Goal: Information Seeking & Learning: Check status

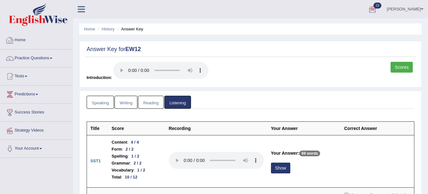
click at [22, 41] on link "Home" at bounding box center [36, 39] width 72 height 16
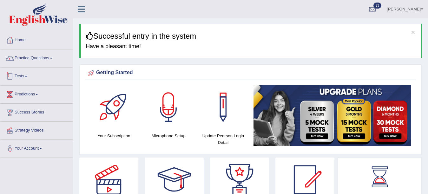
click at [22, 75] on link "Tests" at bounding box center [36, 76] width 72 height 16
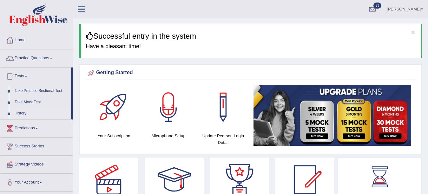
click at [22, 112] on link "History" at bounding box center [41, 113] width 59 height 11
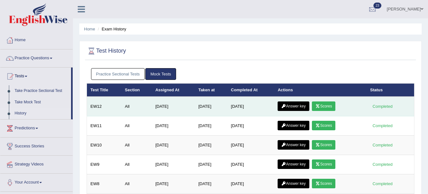
click at [331, 104] on link "Scores" at bounding box center [324, 107] width 24 height 10
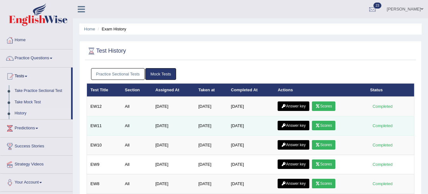
click at [324, 125] on link "Scores" at bounding box center [324, 126] width 24 height 10
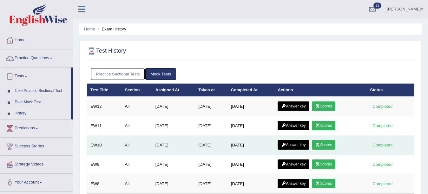
click at [321, 142] on link "Scores" at bounding box center [324, 145] width 24 height 10
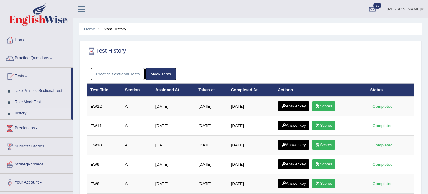
click at [121, 73] on link "Practice Sectional Tests" at bounding box center [118, 74] width 54 height 12
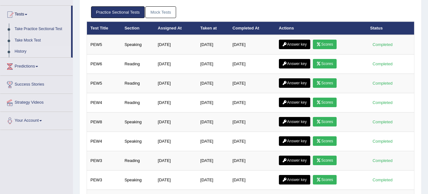
scroll to position [64, 0]
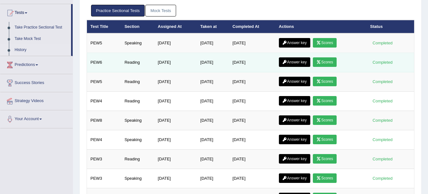
click at [329, 61] on link "Scores" at bounding box center [325, 62] width 24 height 10
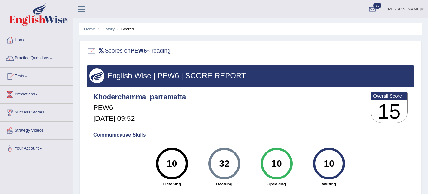
scroll to position [12, 0]
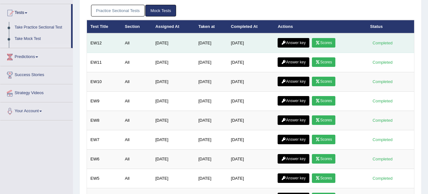
scroll to position [64, 0]
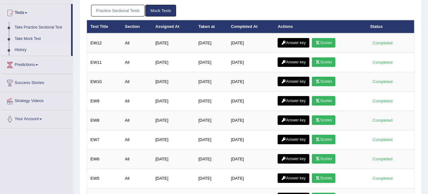
click at [133, 11] on link "Practice Sectional Tests" at bounding box center [118, 11] width 54 height 12
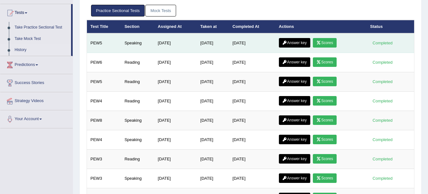
click at [328, 42] on link "Scores" at bounding box center [325, 43] width 24 height 10
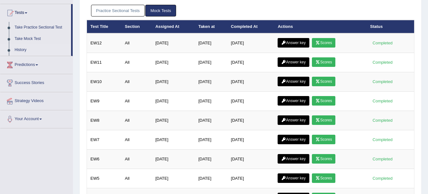
drag, startPoint x: 0, startPoint y: 0, endPoint x: 434, endPoint y: 36, distance: 435.0
click at [428, 36] on html "Toggle navigation Home Practice Questions Speaking Practice Read Aloud Repeat S…" at bounding box center [214, 33] width 428 height 194
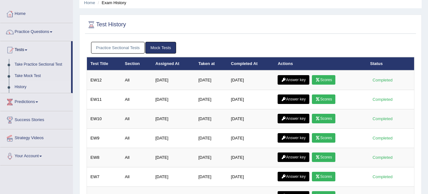
scroll to position [44, 0]
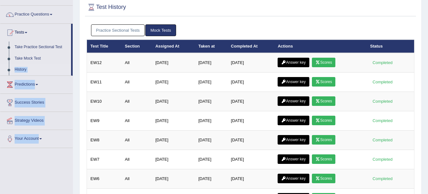
drag, startPoint x: 73, startPoint y: 61, endPoint x: 73, endPoint y: 47, distance: 14.3
click at [73, 47] on div "Toggle navigation Home Practice Questions Speaking Practice Read Aloud Repeat S…" at bounding box center [214, 134] width 428 height 357
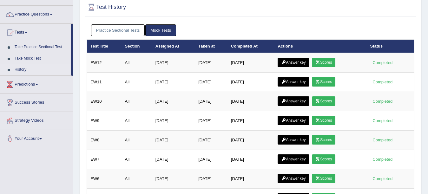
click at [83, 20] on div "Test History Practice Sectional Tests Mock Tests Test Title Section Assigned At…" at bounding box center [250, 147] width 343 height 300
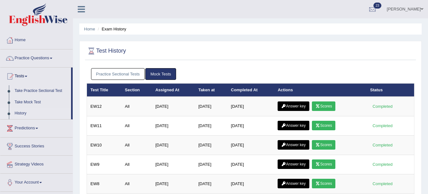
scroll to position [12, 0]
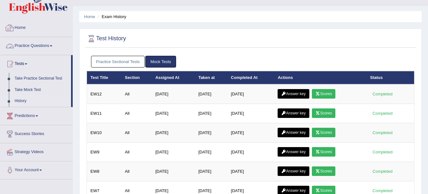
click at [31, 44] on link "Practice Questions" at bounding box center [36, 45] width 72 height 16
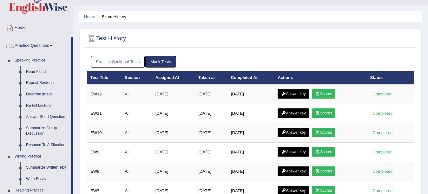
click at [31, 44] on link "Practice Questions" at bounding box center [35, 45] width 71 height 16
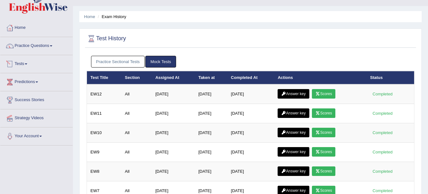
click at [24, 65] on link "Tests" at bounding box center [36, 63] width 72 height 16
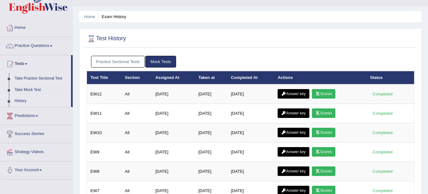
click at [35, 77] on link "Take Practice Sectional Test" at bounding box center [41, 78] width 59 height 11
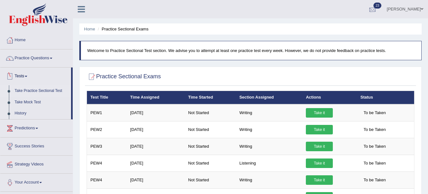
click at [371, 6] on div at bounding box center [373, 10] width 10 height 10
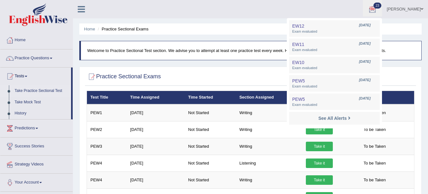
click at [374, 7] on div at bounding box center [373, 10] width 10 height 10
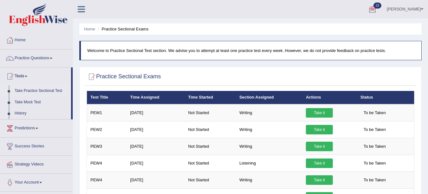
click at [421, 7] on span at bounding box center [422, 9] width 3 height 4
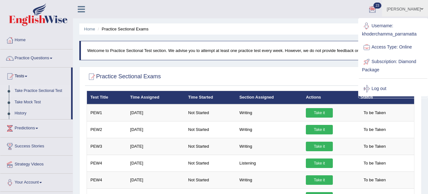
click at [421, 7] on span at bounding box center [422, 9] width 3 height 4
